Goal: Obtain resource: Download file/media

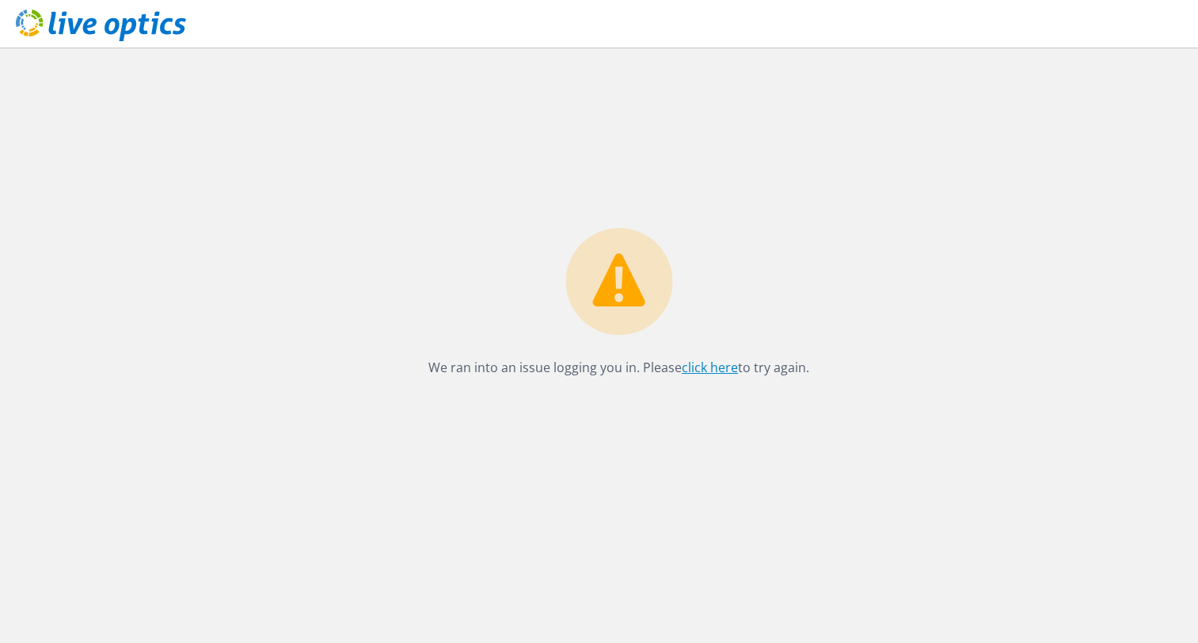
click at [723, 361] on link "click here" at bounding box center [710, 367] width 56 height 17
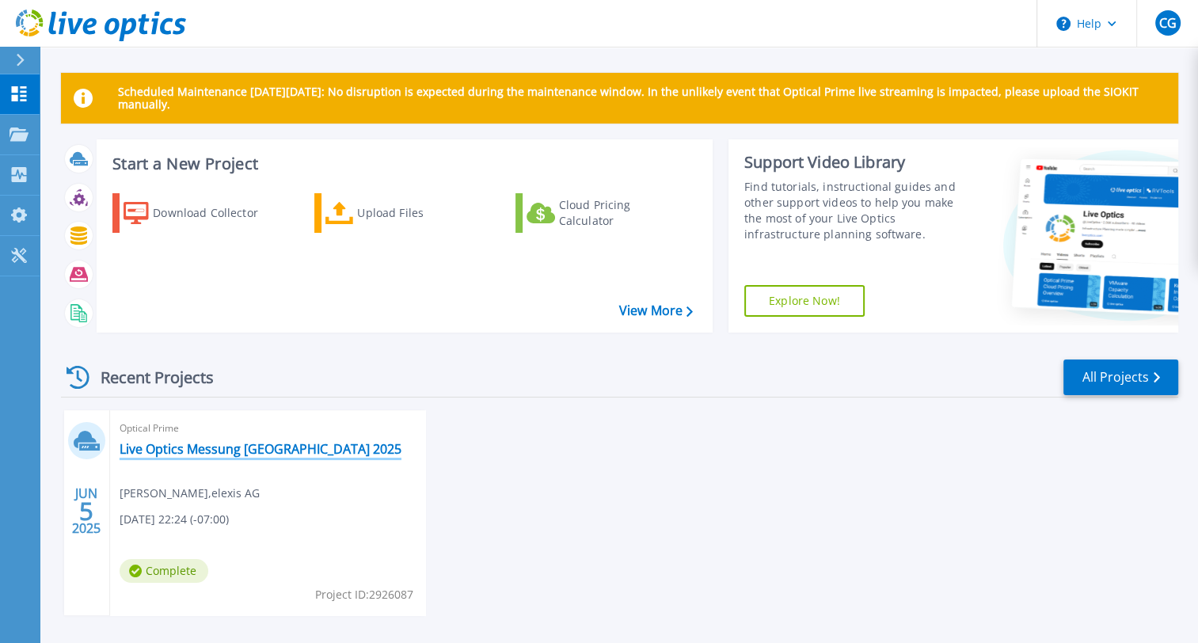
click at [200, 446] on link "Live Optics Messung [GEOGRAPHIC_DATA] 2025" at bounding box center [261, 449] width 282 height 16
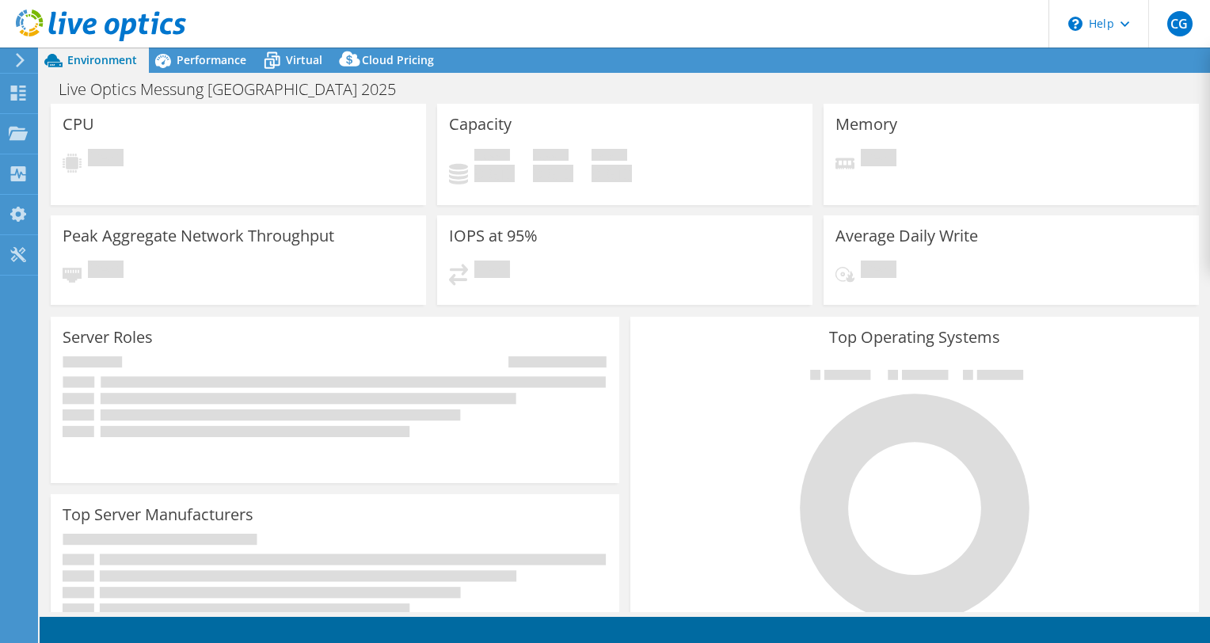
select select "EUFrankfurt"
select select "EUR"
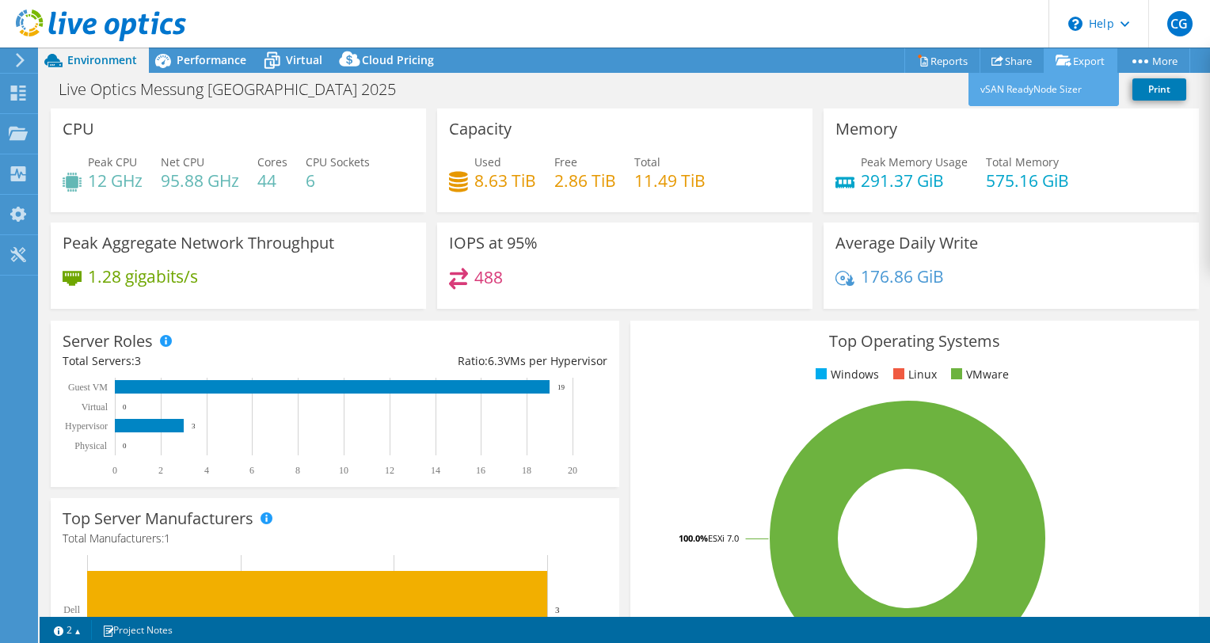
click at [1079, 57] on link "Export" at bounding box center [1081, 60] width 74 height 25
click at [931, 57] on link "Reports" at bounding box center [942, 60] width 76 height 25
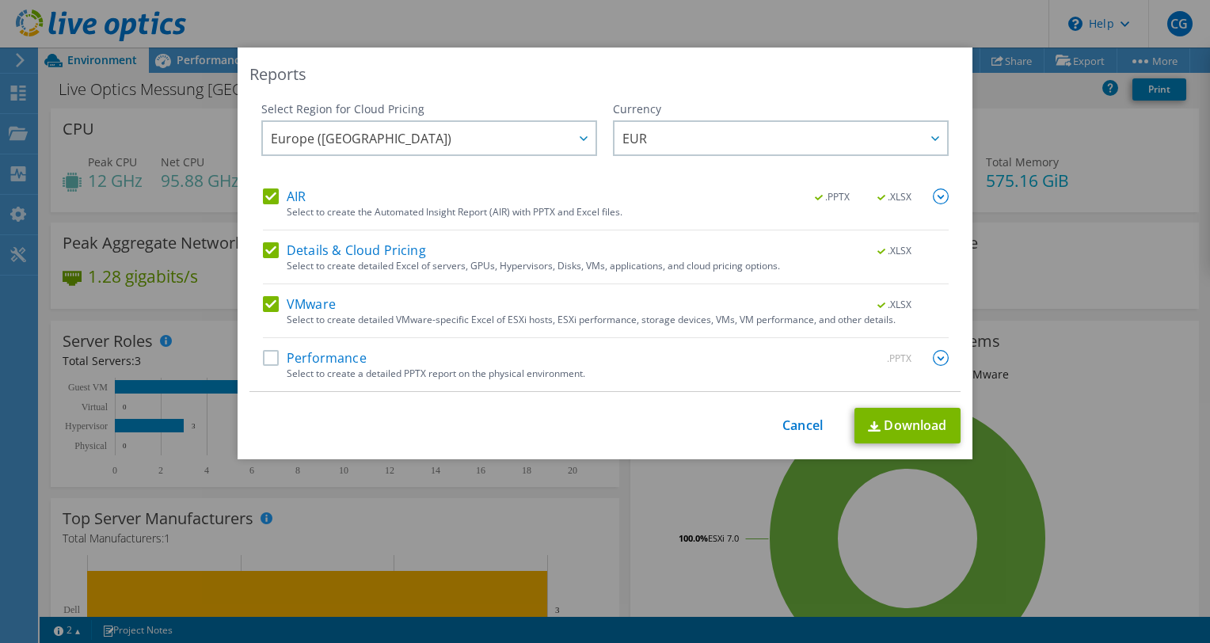
click at [264, 246] on label "Details & Cloud Pricing" at bounding box center [344, 250] width 163 height 16
click at [0, 0] on input "Details & Cloud Pricing" at bounding box center [0, 0] width 0 height 0
click at [938, 196] on img at bounding box center [941, 196] width 16 height 16
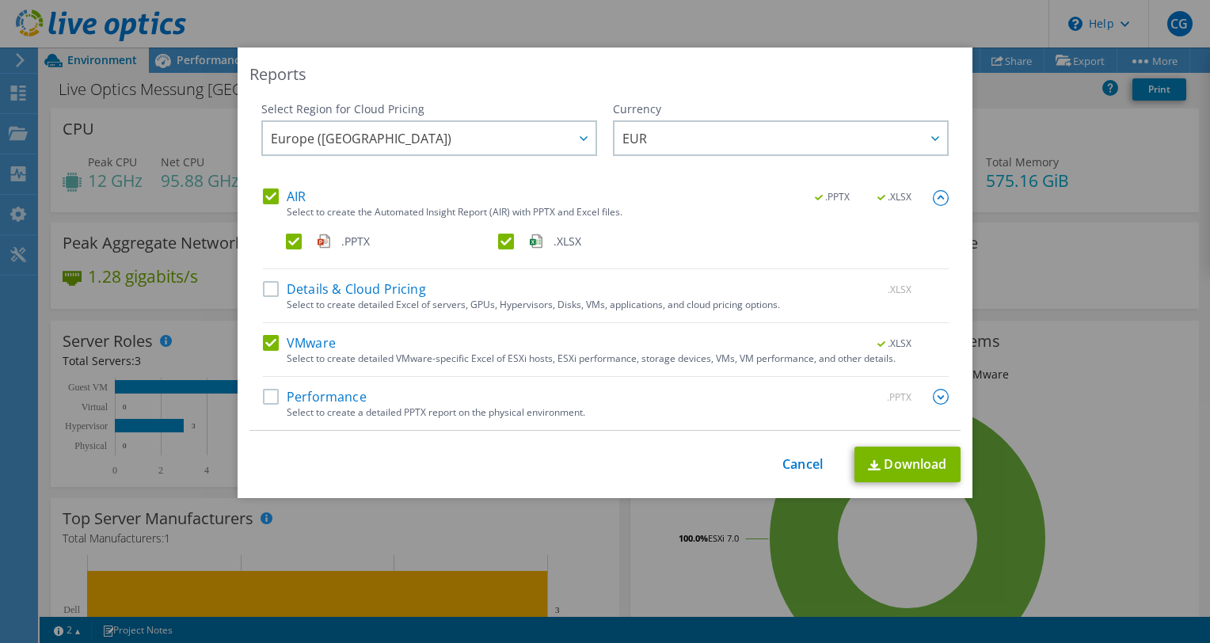
click at [938, 196] on img at bounding box center [941, 198] width 16 height 16
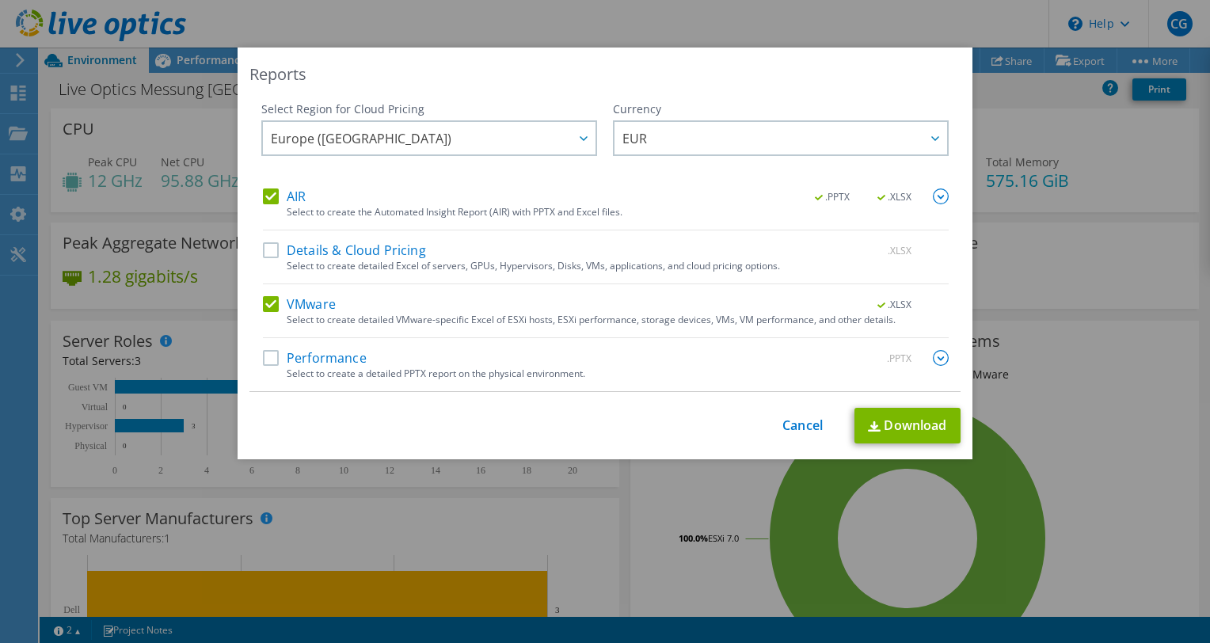
click at [266, 303] on label "VMware" at bounding box center [299, 304] width 73 height 16
click at [0, 0] on input "VMware" at bounding box center [0, 0] width 0 height 0
click at [266, 303] on label "VMware" at bounding box center [299, 304] width 73 height 16
click at [0, 0] on input "VMware" at bounding box center [0, 0] width 0 height 0
click at [263, 371] on div "Performance .PPTX Select to create a detailed PPTX report on the physical envir…" at bounding box center [606, 370] width 686 height 41
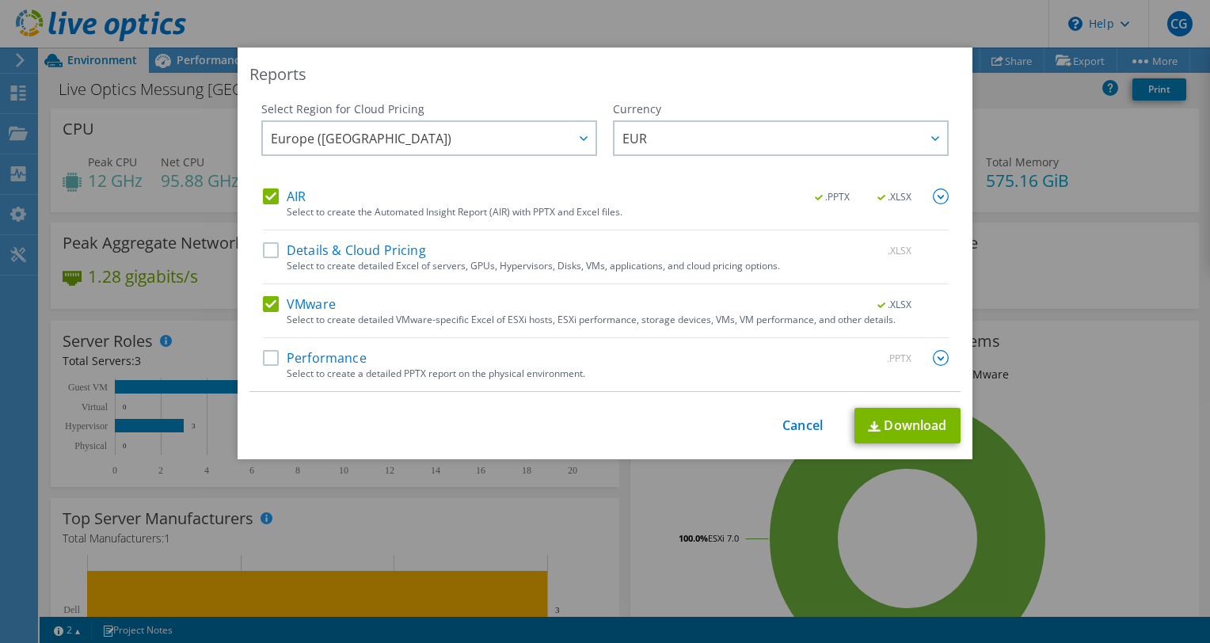
click at [263, 360] on label "Performance" at bounding box center [315, 358] width 104 height 16
click at [0, 0] on input "Performance" at bounding box center [0, 0] width 0 height 0
click at [945, 360] on div "Select Region for Cloud Pricing Asia Pacific (Hong Kong) Asia Pacific (Mumbai) …" at bounding box center [604, 246] width 711 height 291
click at [938, 360] on img at bounding box center [941, 358] width 16 height 16
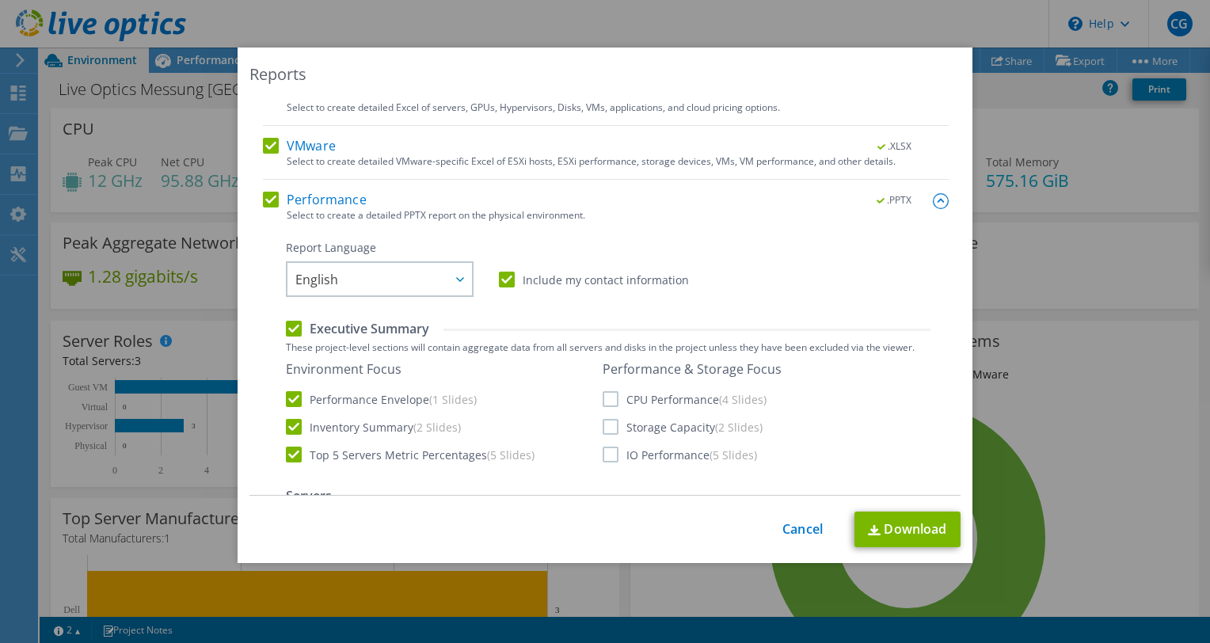
scroll to position [317, 0]
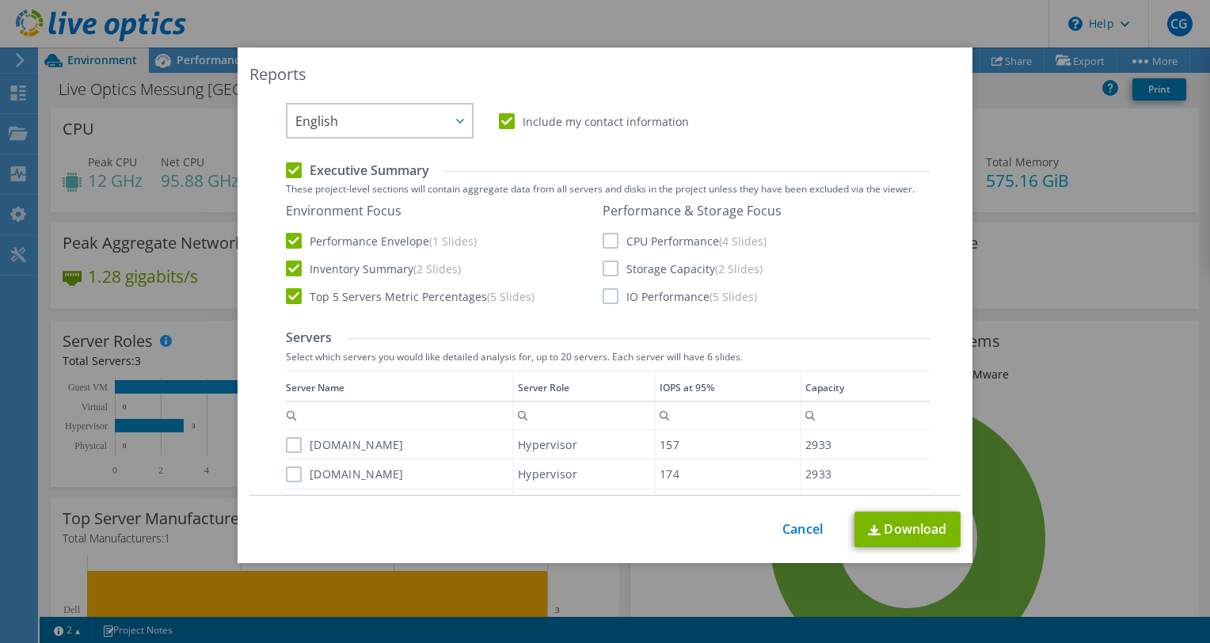
click at [607, 246] on label "CPU Performance (4 Slides)" at bounding box center [685, 241] width 164 height 16
click at [0, 0] on input "CPU Performance (4 Slides)" at bounding box center [0, 0] width 0 height 0
click at [607, 268] on label "Storage Capacity (2 Slides)" at bounding box center [683, 269] width 160 height 16
click at [0, 0] on input "Storage Capacity (2 Slides)" at bounding box center [0, 0] width 0 height 0
click at [604, 295] on label "IO Performance (5 Slides)" at bounding box center [680, 296] width 154 height 16
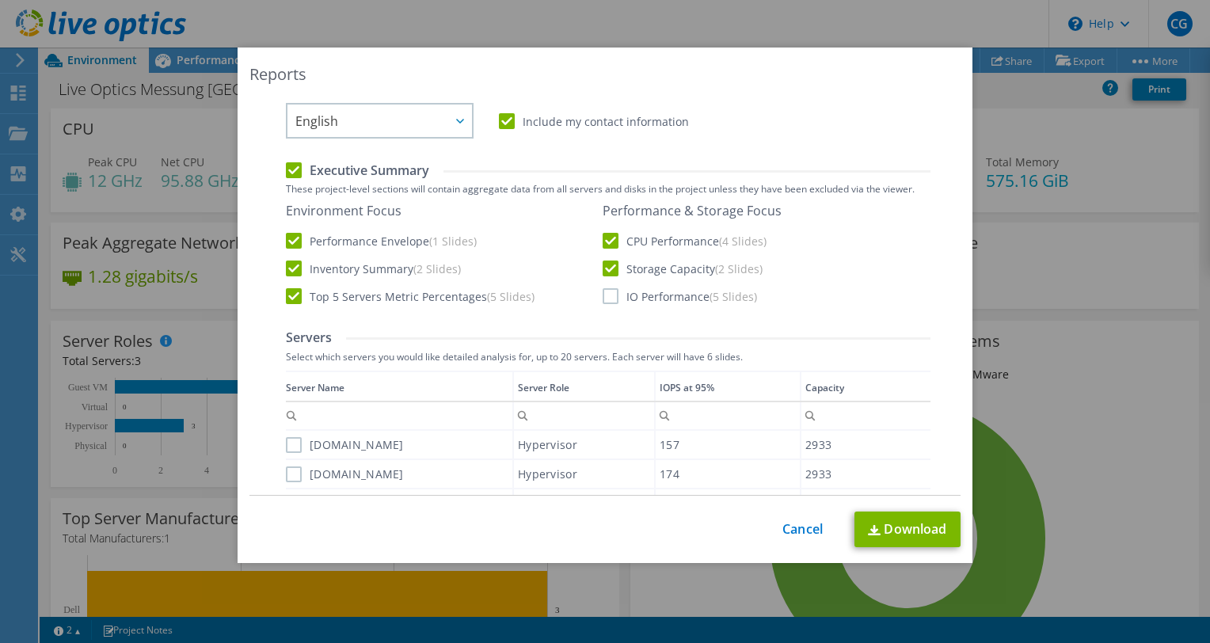
click at [0, 0] on input "IO Performance (5 Slides)" at bounding box center [0, 0] width 0 height 0
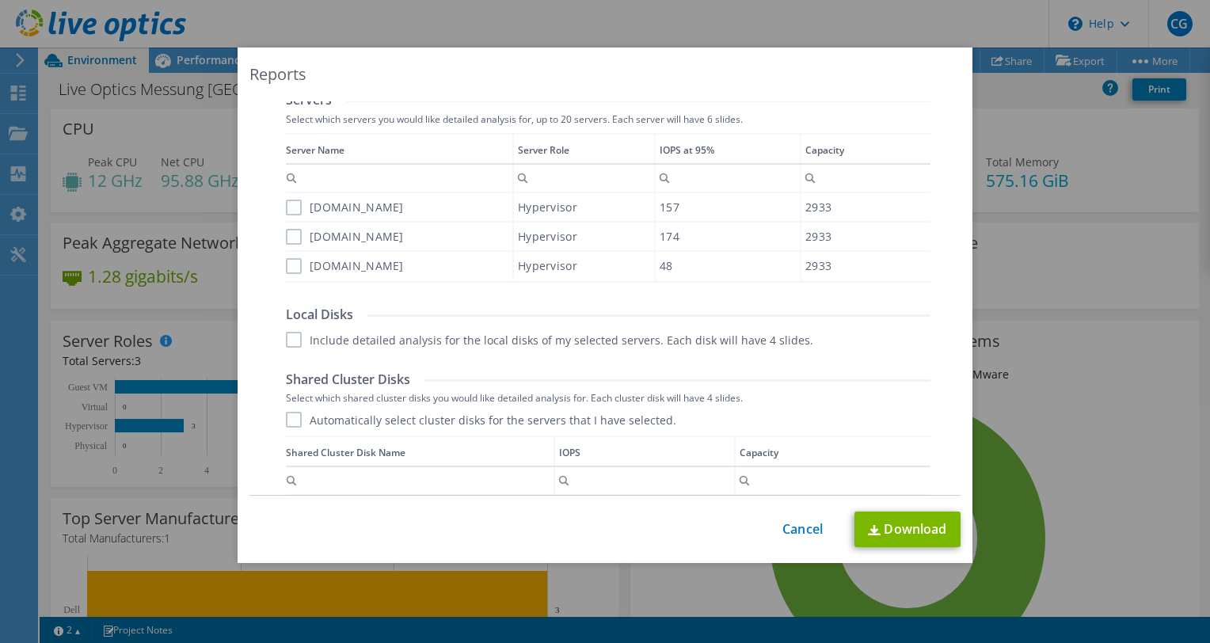
click at [286, 201] on label "bstsha-esx01.elexisad.net" at bounding box center [345, 208] width 118 height 16
click at [0, 0] on input "bstsha-esx01.elexisad.net" at bounding box center [0, 0] width 0 height 0
click at [289, 237] on label "bstsha-esx02.elexisad.net" at bounding box center [345, 237] width 118 height 16
click at [0, 0] on input "bstsha-esx02.elexisad.net" at bounding box center [0, 0] width 0 height 0
click at [293, 265] on label "bstsha-esx03.elexisad.net" at bounding box center [345, 266] width 118 height 16
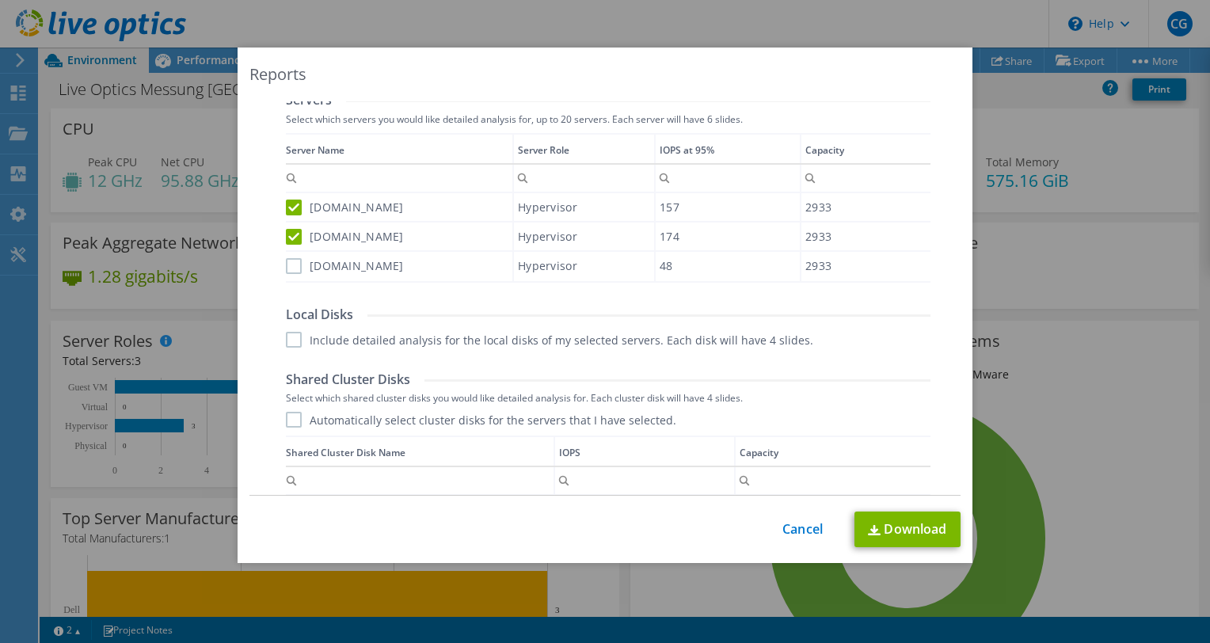
click at [0, 0] on input "bstsha-esx03.elexisad.net" at bounding box center [0, 0] width 0 height 0
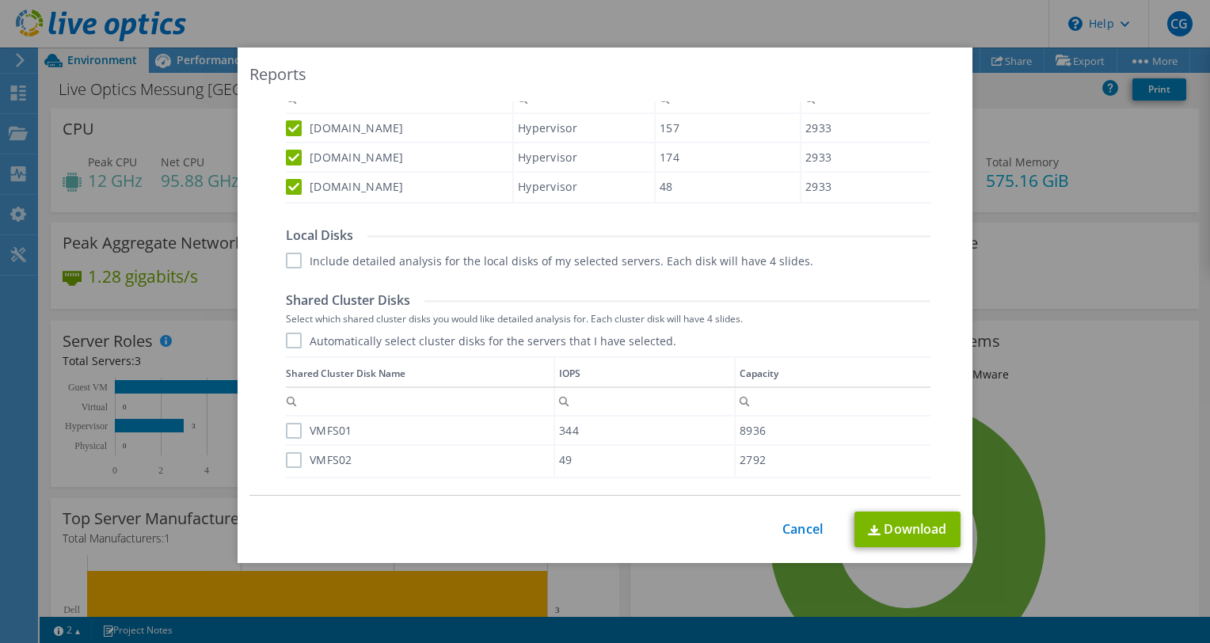
click at [288, 261] on label "Include detailed analysis for the local disks of my selected servers. Each disk…" at bounding box center [549, 261] width 527 height 16
click at [0, 0] on input "Include detailed analysis for the local disks of my selected servers. Each disk…" at bounding box center [0, 0] width 0 height 0
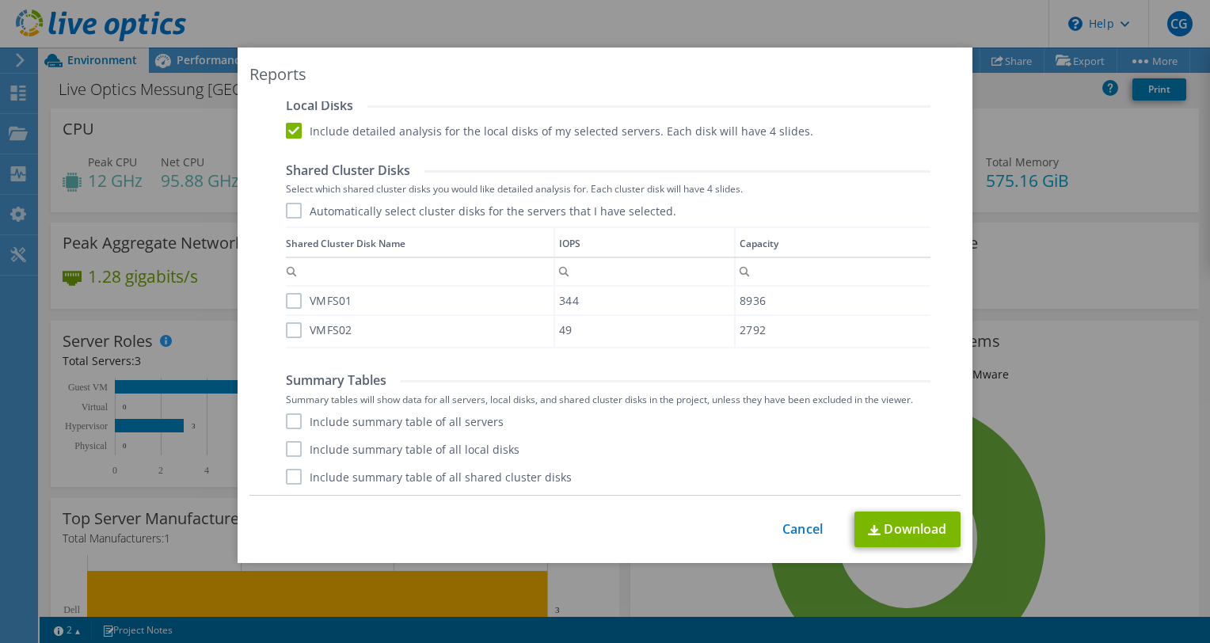
click at [287, 294] on label "VMFS01" at bounding box center [319, 301] width 67 height 16
click at [0, 0] on input "VMFS01" at bounding box center [0, 0] width 0 height 0
click at [288, 323] on label "VMFS02" at bounding box center [319, 330] width 67 height 16
click at [0, 0] on input "VMFS02" at bounding box center [0, 0] width 0 height 0
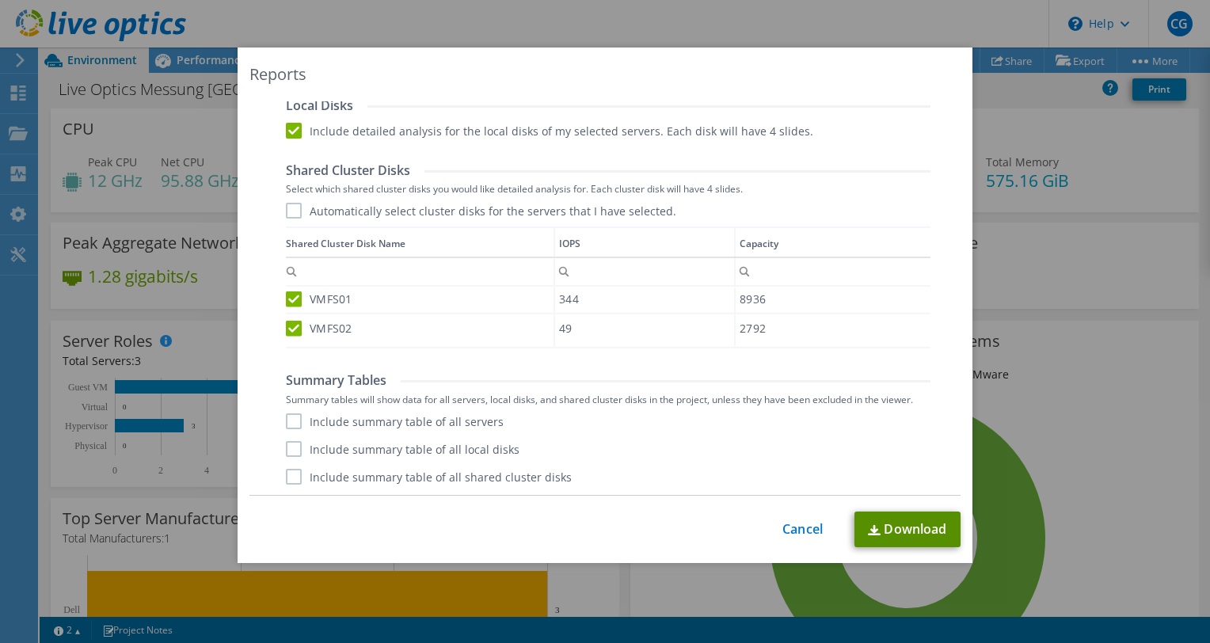
click at [904, 529] on link "Download" at bounding box center [908, 530] width 106 height 36
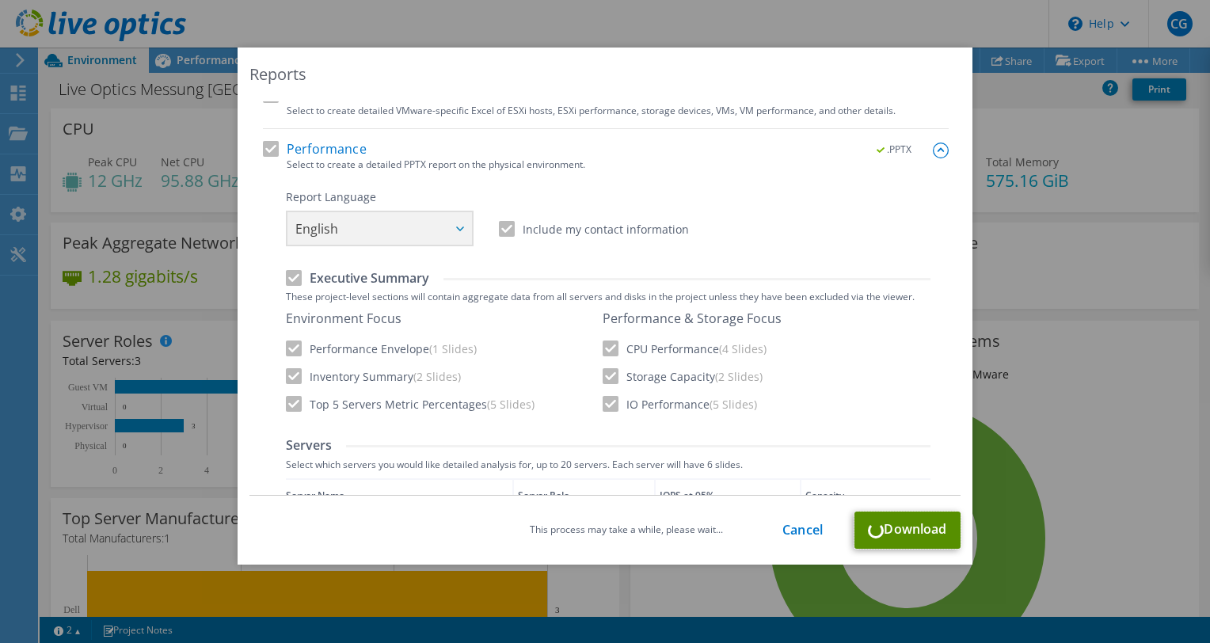
scroll to position [130, 0]
